Goal: Transaction & Acquisition: Subscribe to service/newsletter

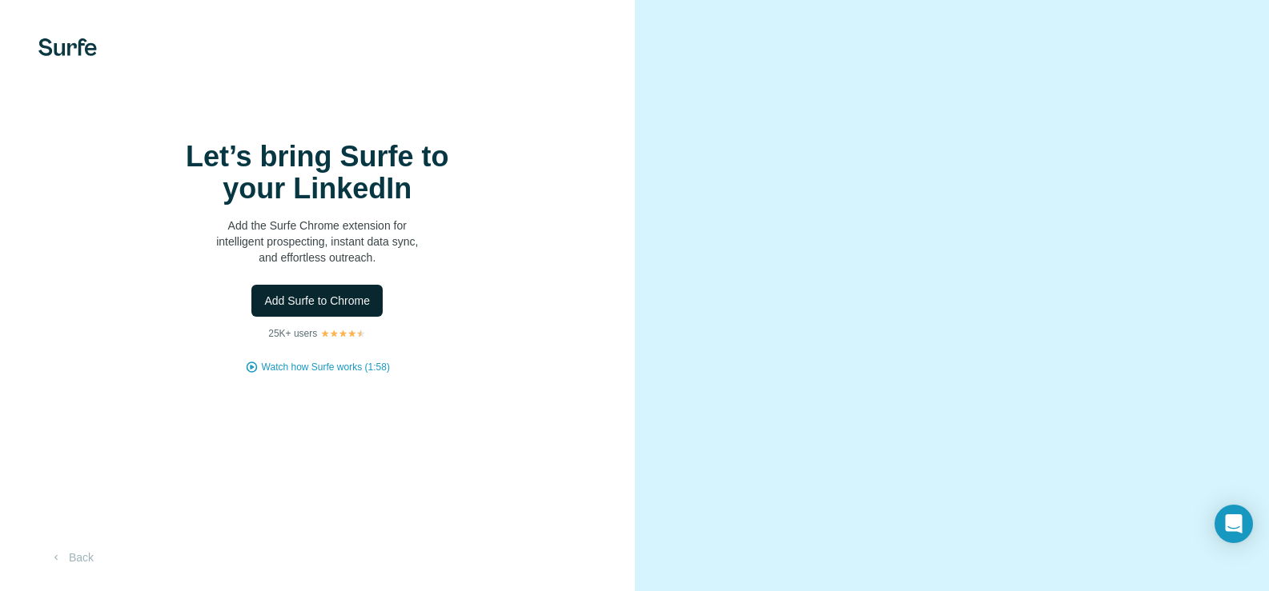
click at [290, 309] on span "Add Surfe to Chrome" at bounding box center [317, 301] width 106 height 16
click at [307, 158] on div "Let’s bring Surfe to your LinkedIn Add the Surfe Chrome extension for intellige…" at bounding box center [317, 295] width 635 height 591
drag, startPoint x: 333, startPoint y: 400, endPoint x: 331, endPoint y: 415, distance: 14.6
click at [333, 375] on div "Let’s bring Surfe to your LinkedIn Add the Surfe Chrome extension for intellige…" at bounding box center [317, 258] width 571 height 234
click at [330, 375] on span "Watch how Surfe works (1:58)" at bounding box center [326, 367] width 128 height 14
